Goal: Register for event/course

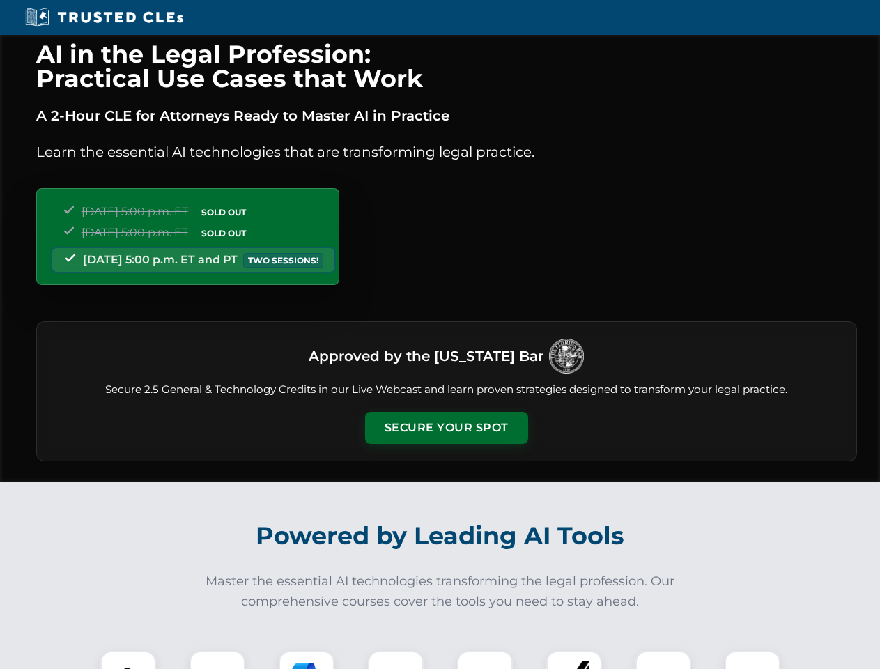
click at [446, 428] on button "Secure Your Spot" at bounding box center [446, 428] width 163 height 32
click at [128, 660] on img at bounding box center [128, 678] width 40 height 40
click at [217, 660] on div at bounding box center [218, 679] width 56 height 56
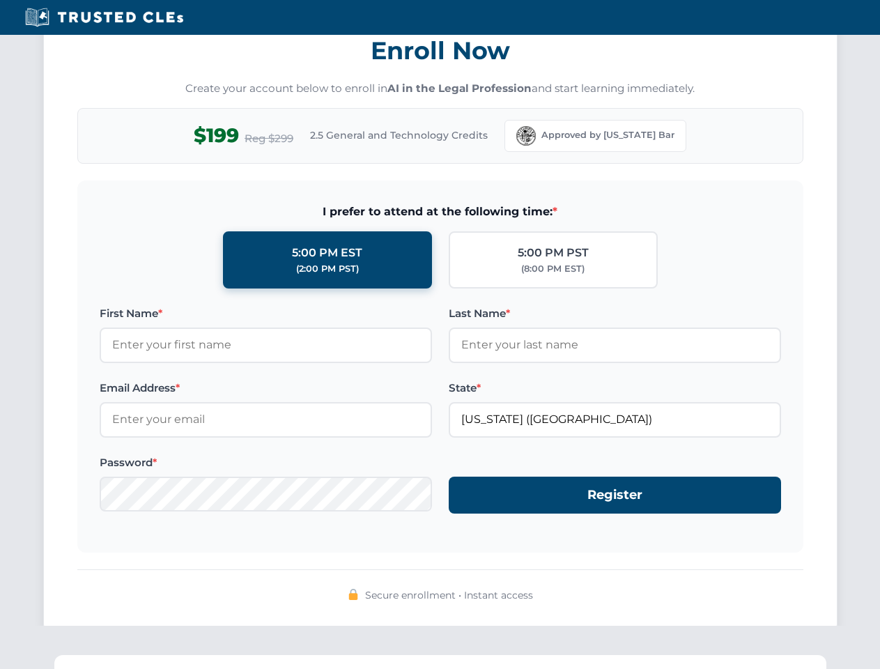
scroll to position [1368, 0]
